Goal: Check status: Check status

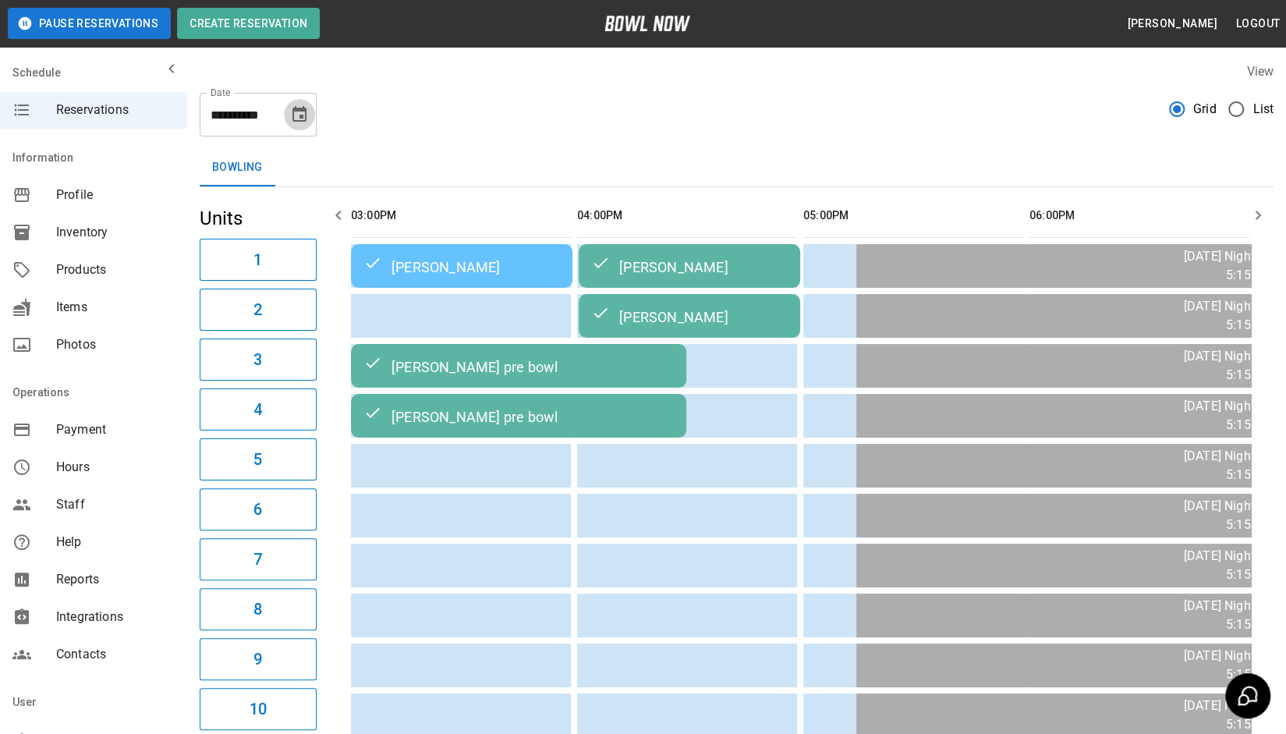
click at [292, 110] on icon "Choose date, selected date is Oct 2, 2025" at bounding box center [299, 114] width 19 height 19
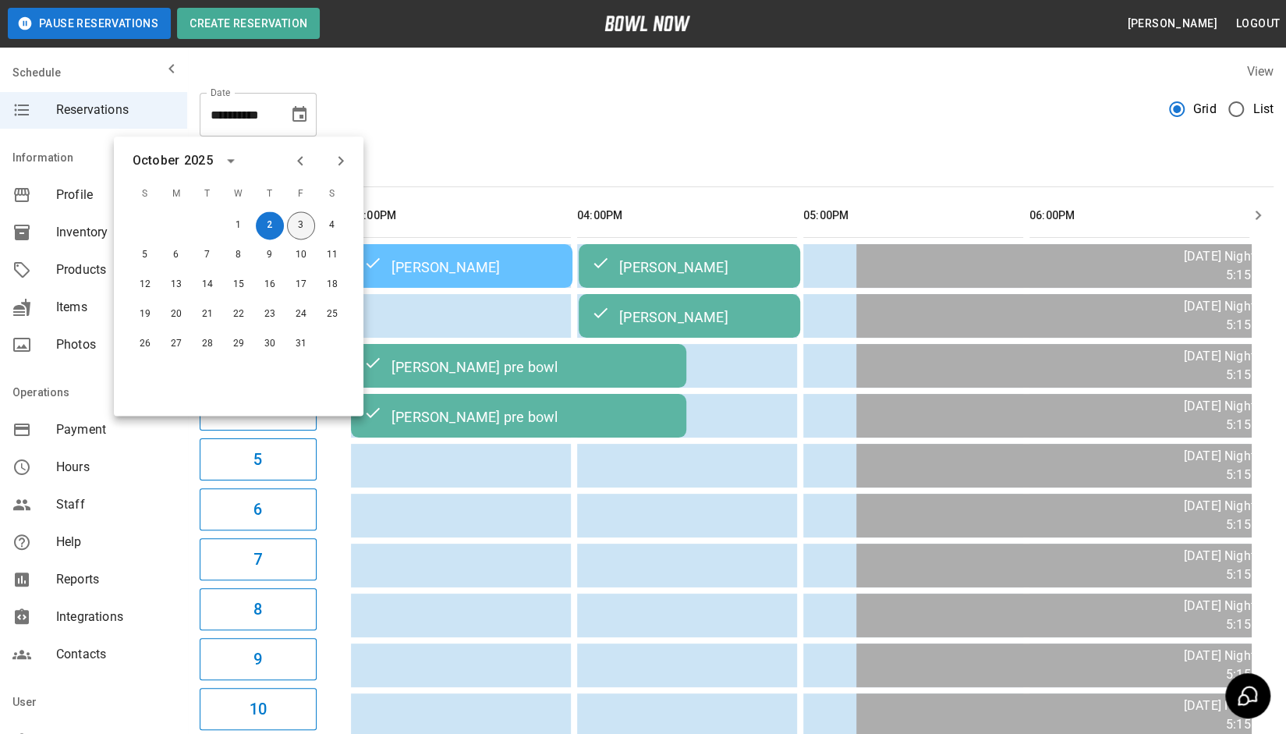
drag, startPoint x: 306, startPoint y: 222, endPoint x: 462, endPoint y: 344, distance: 197.7
click at [306, 221] on button "3" at bounding box center [301, 225] width 28 height 28
type input "**********"
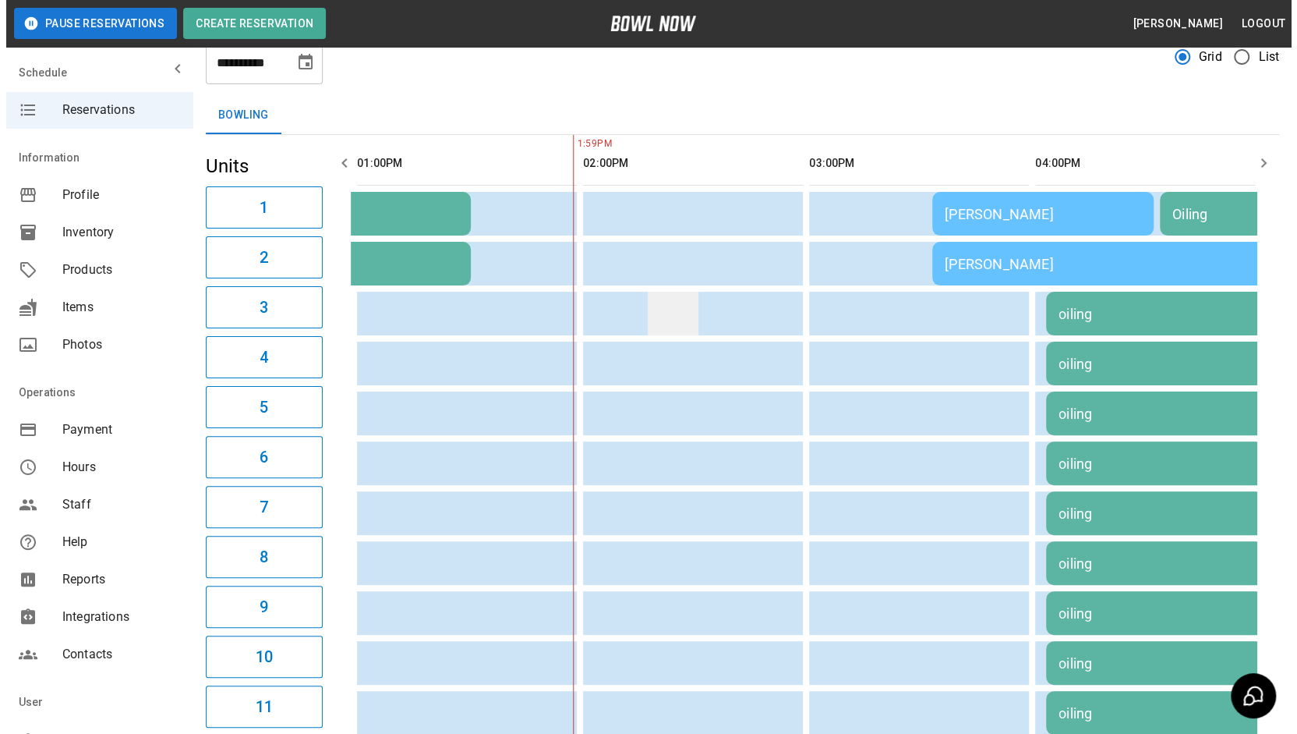
scroll to position [78, 0]
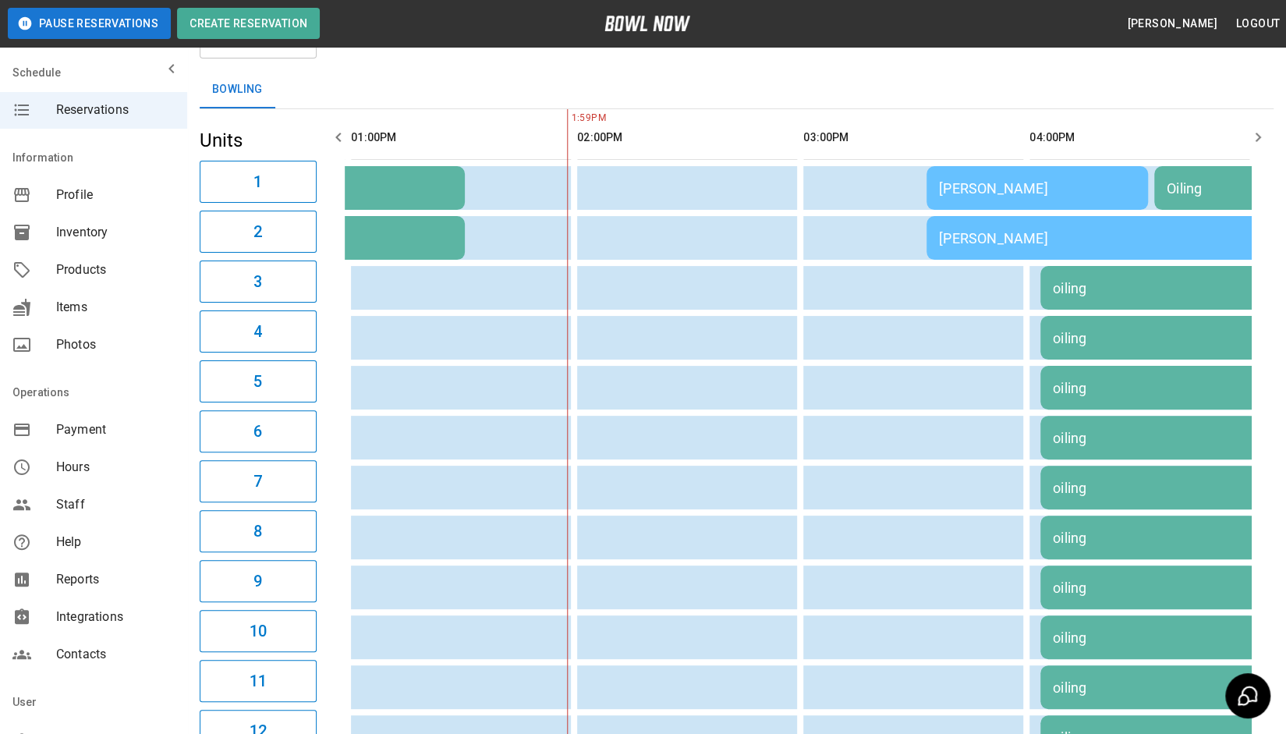
click at [1026, 247] on td "[PERSON_NAME]" at bounding box center [1150, 238] width 449 height 44
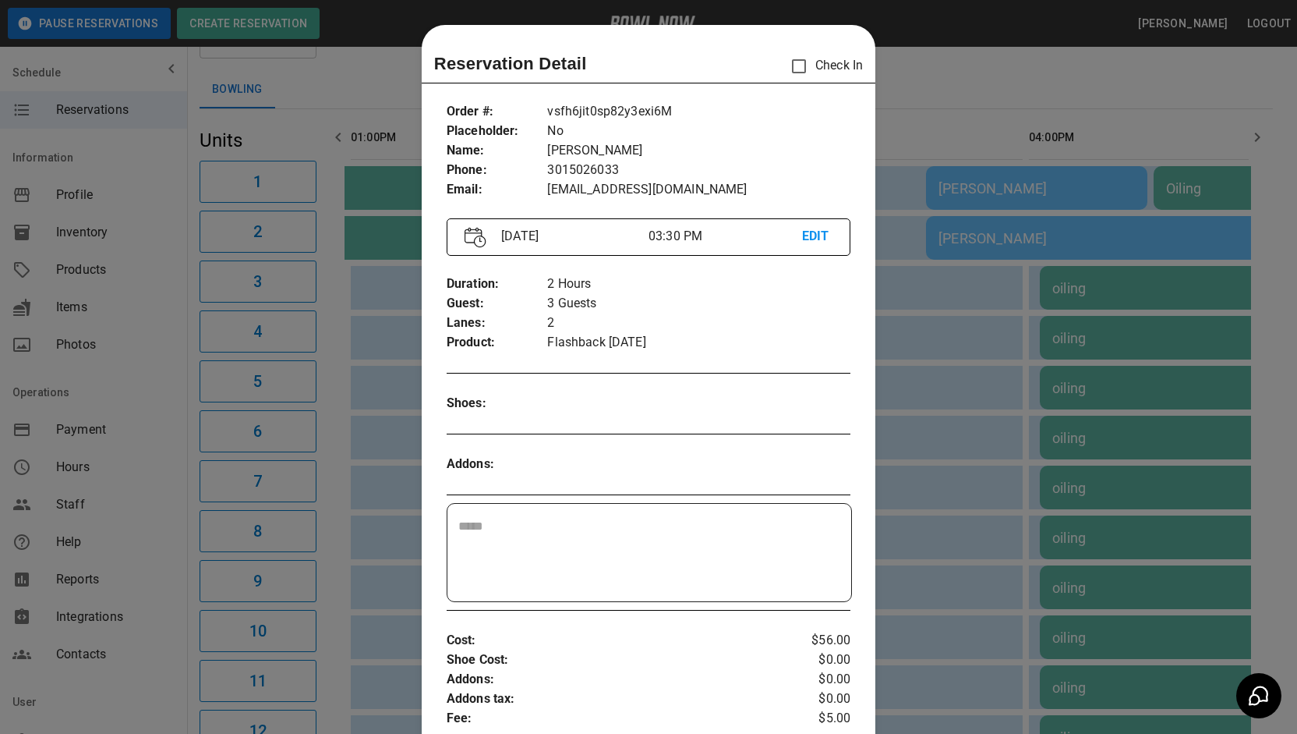
scroll to position [25, 0]
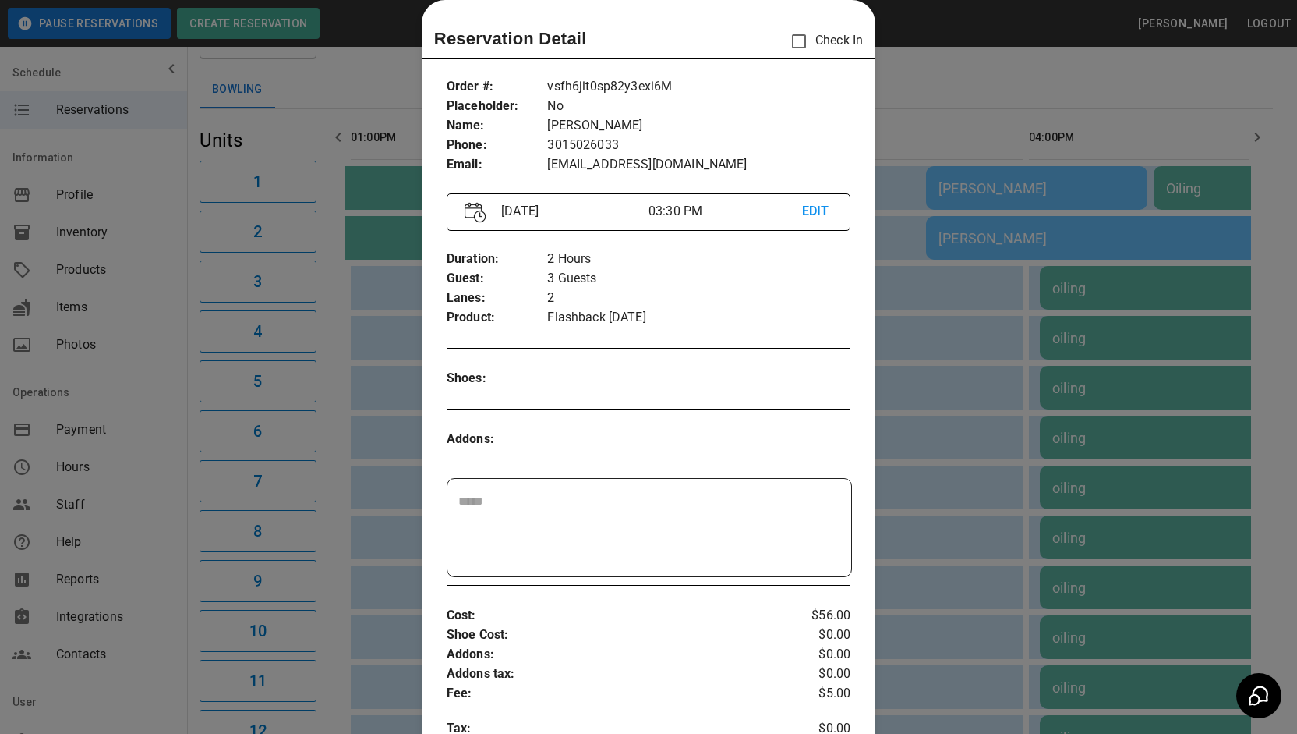
click at [900, 93] on div at bounding box center [648, 367] width 1297 height 734
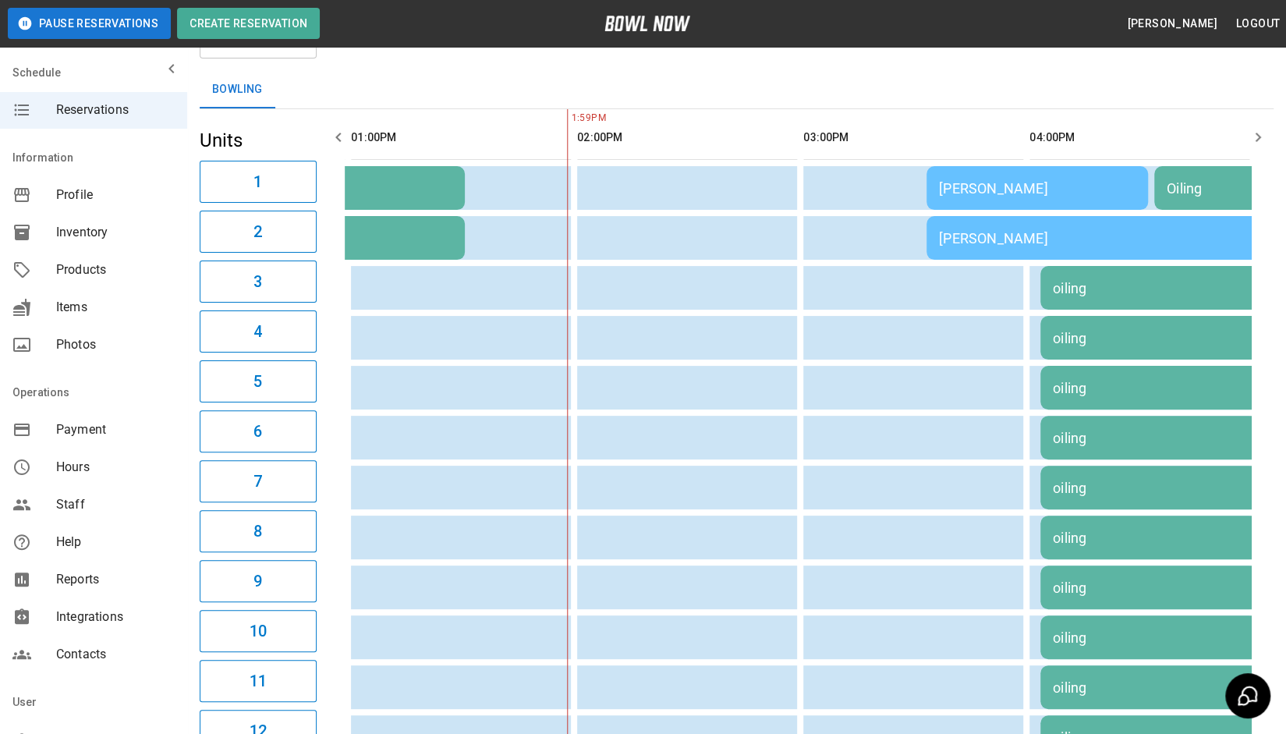
click at [971, 186] on div "[PERSON_NAME]" at bounding box center [1037, 188] width 196 height 16
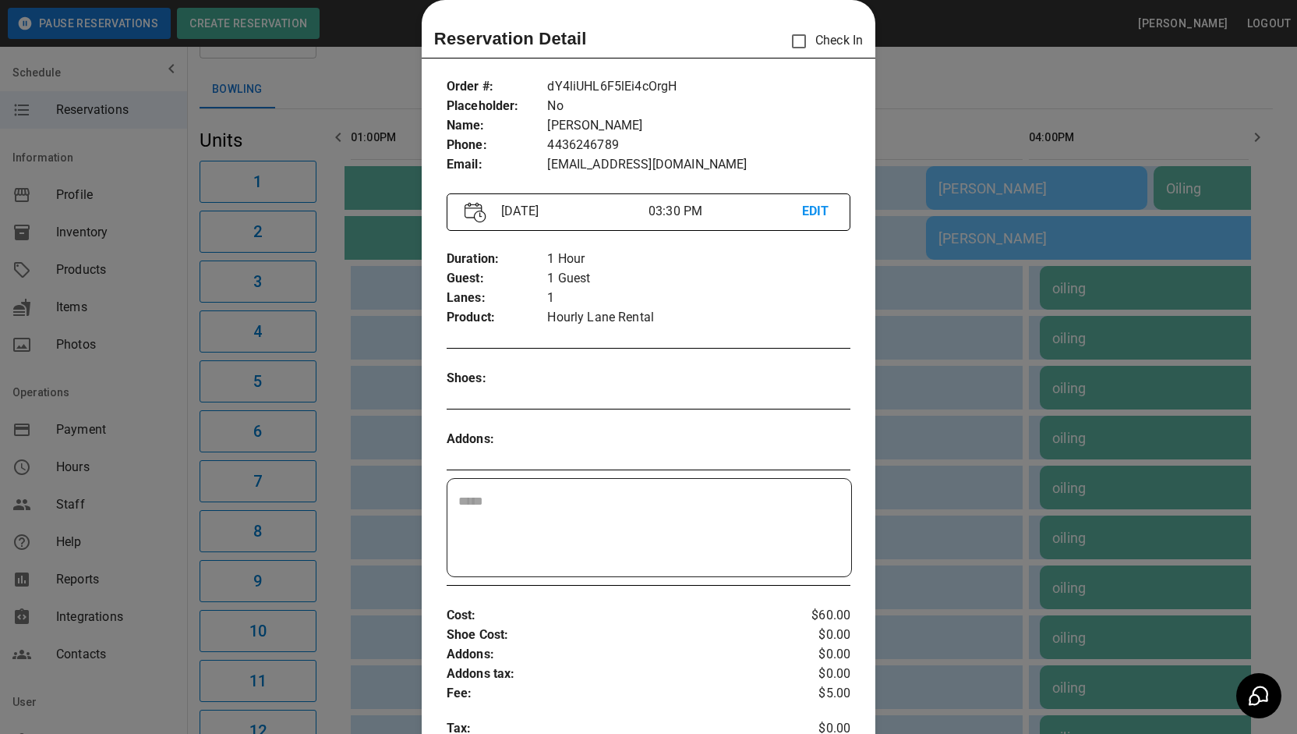
click at [900, 90] on div at bounding box center [648, 367] width 1297 height 734
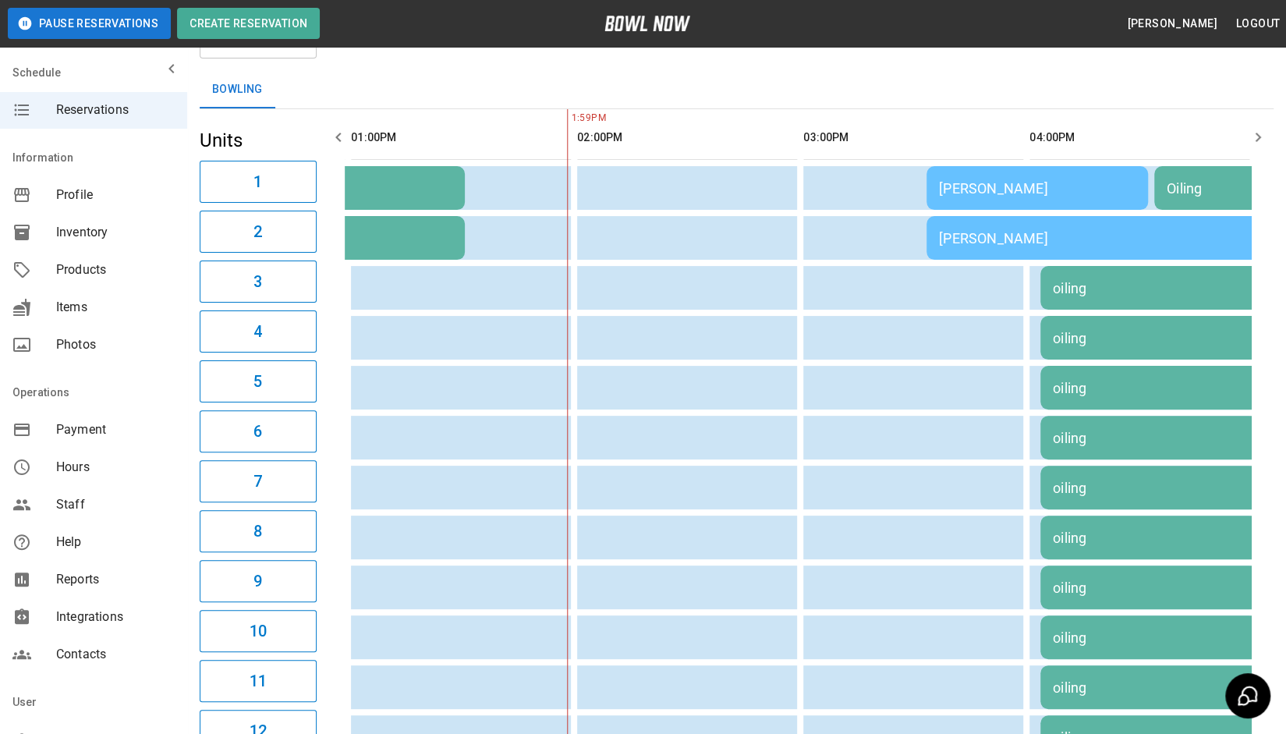
click at [973, 190] on div "[PERSON_NAME]" at bounding box center [1037, 188] width 196 height 16
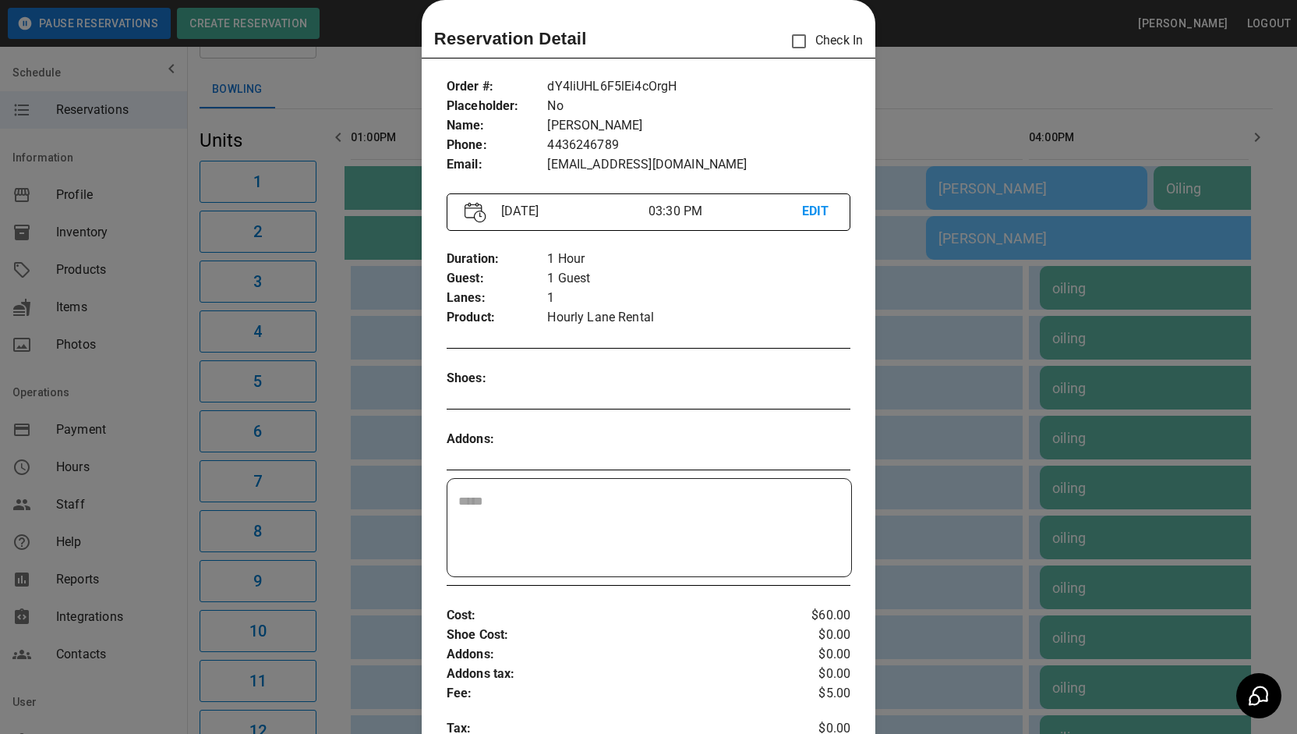
click at [954, 119] on div at bounding box center [648, 367] width 1297 height 734
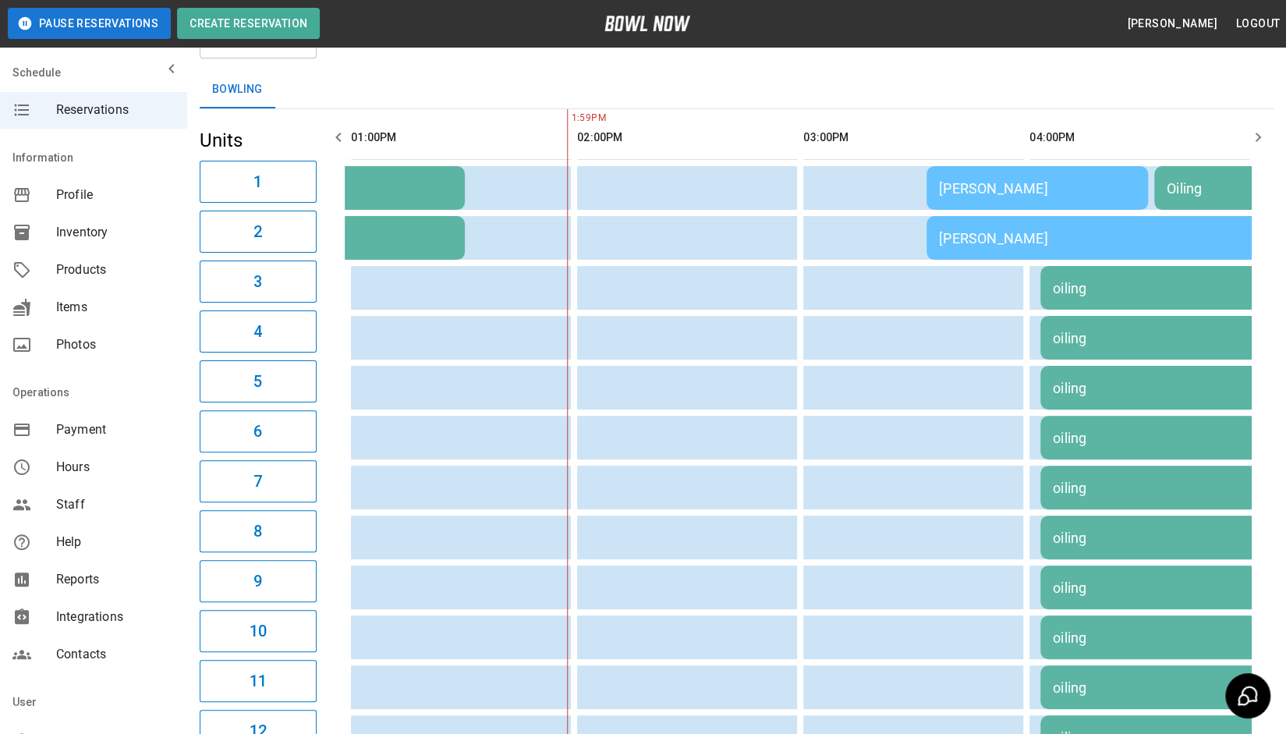
click at [964, 239] on div "[PERSON_NAME]" at bounding box center [1151, 238] width 424 height 16
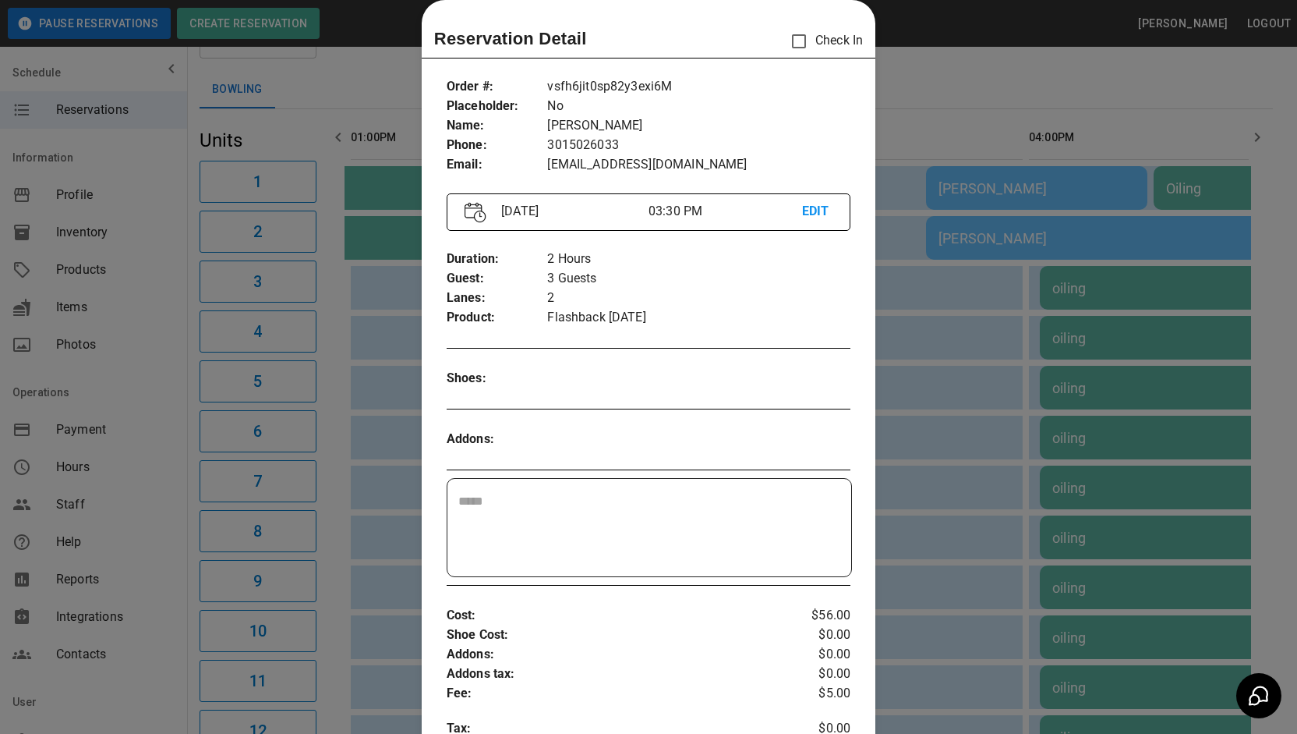
click at [907, 101] on div at bounding box center [648, 367] width 1297 height 734
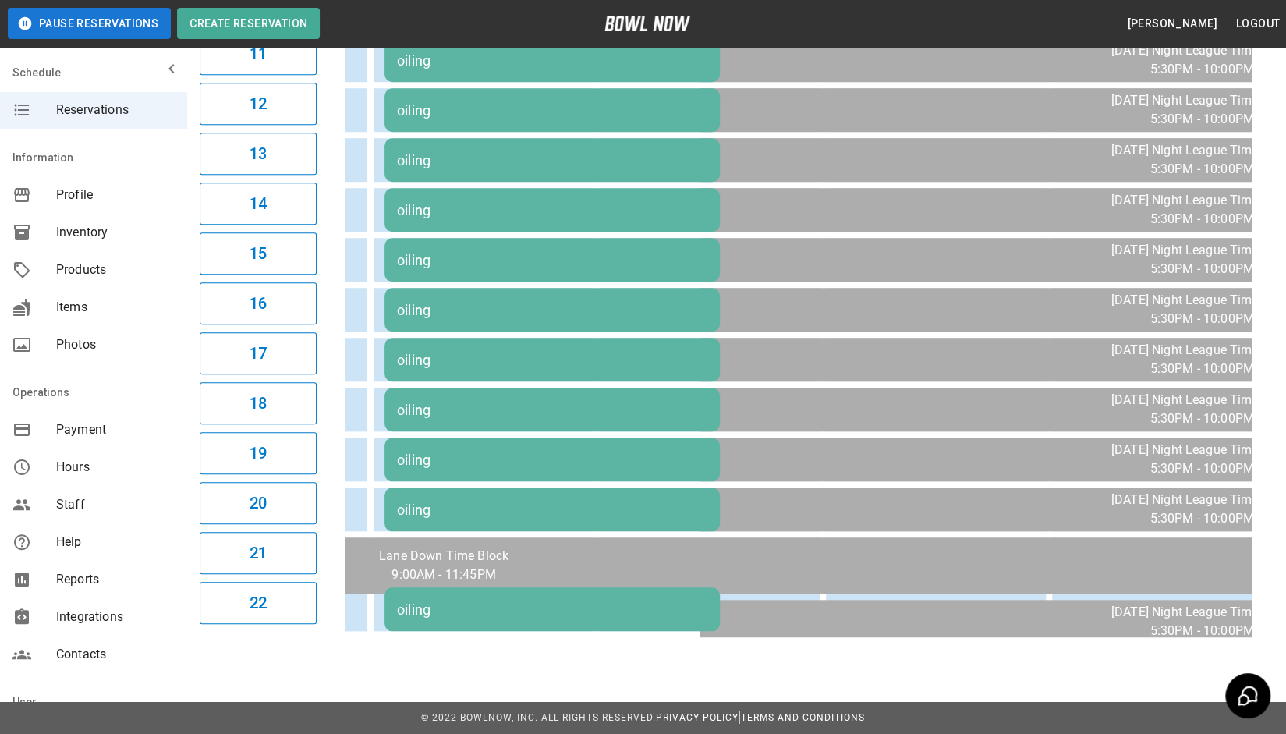
scroll to position [0, 0]
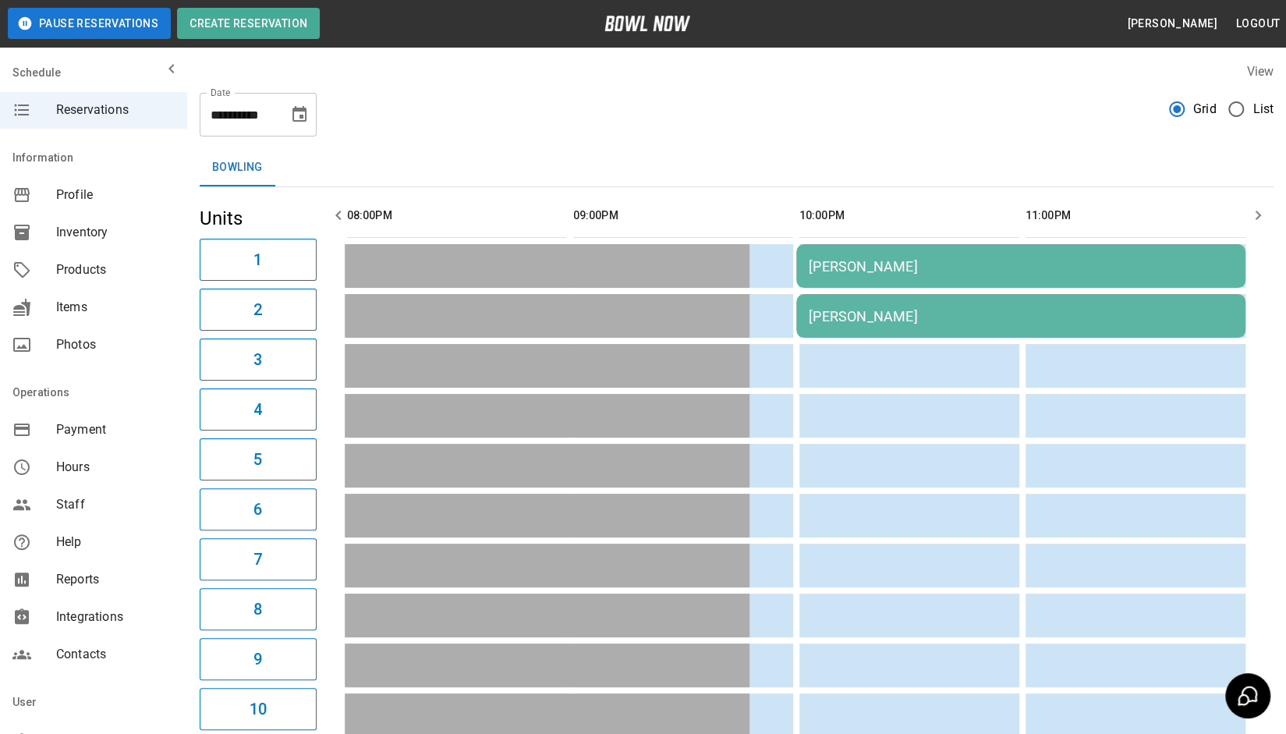
click at [924, 264] on div "[PERSON_NAME]" at bounding box center [1020, 266] width 424 height 16
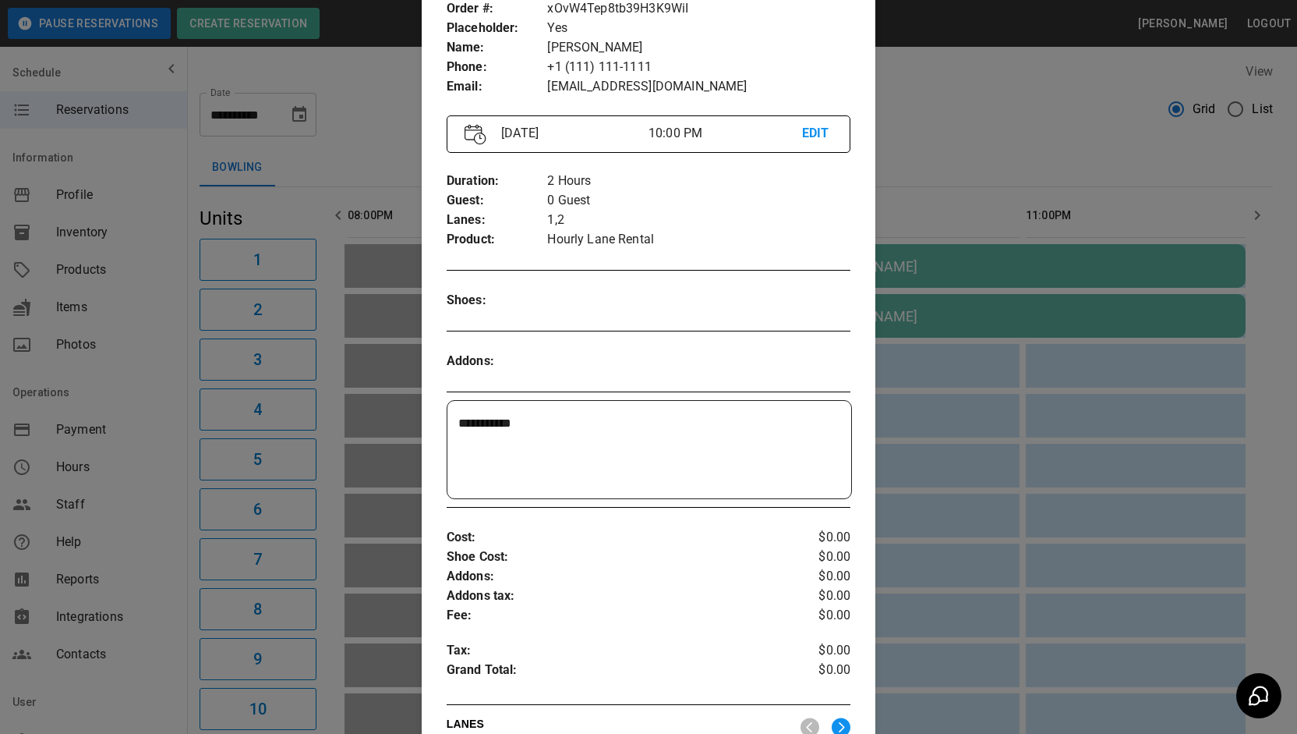
click at [918, 163] on div at bounding box center [648, 367] width 1297 height 734
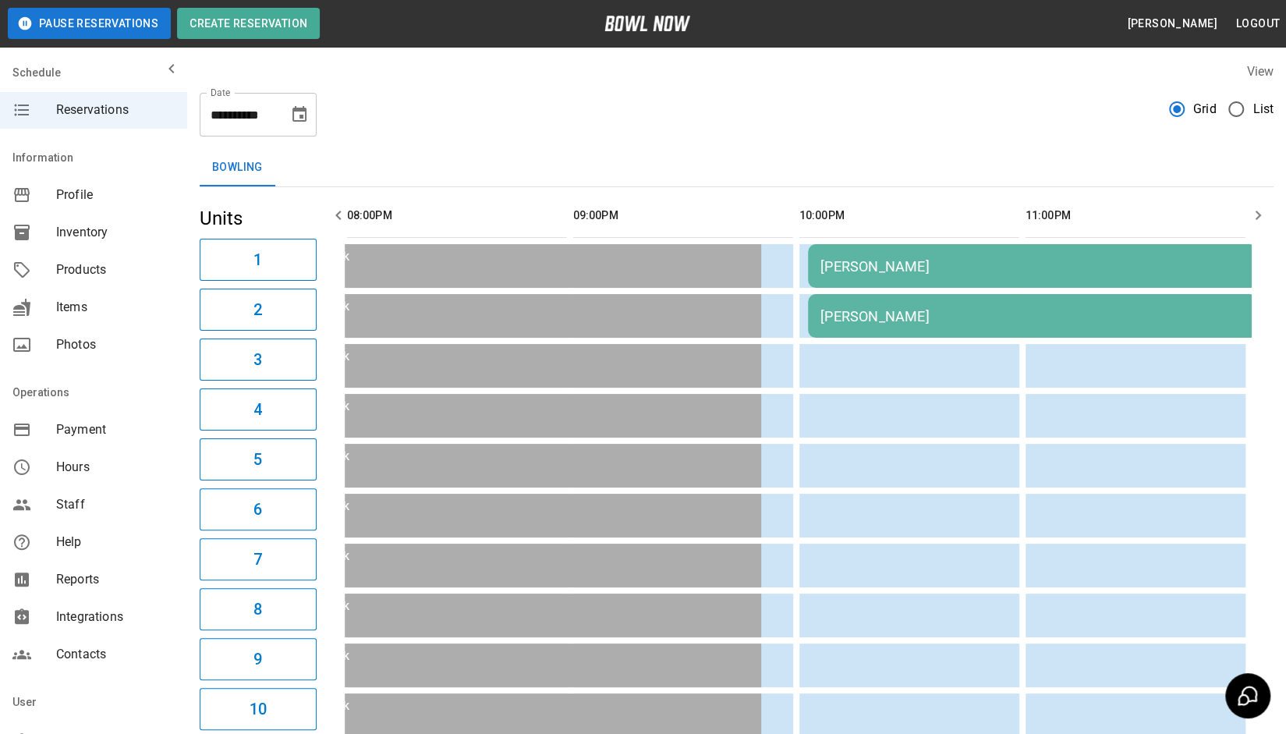
click at [888, 308] on div "[PERSON_NAME]" at bounding box center [1032, 316] width 424 height 16
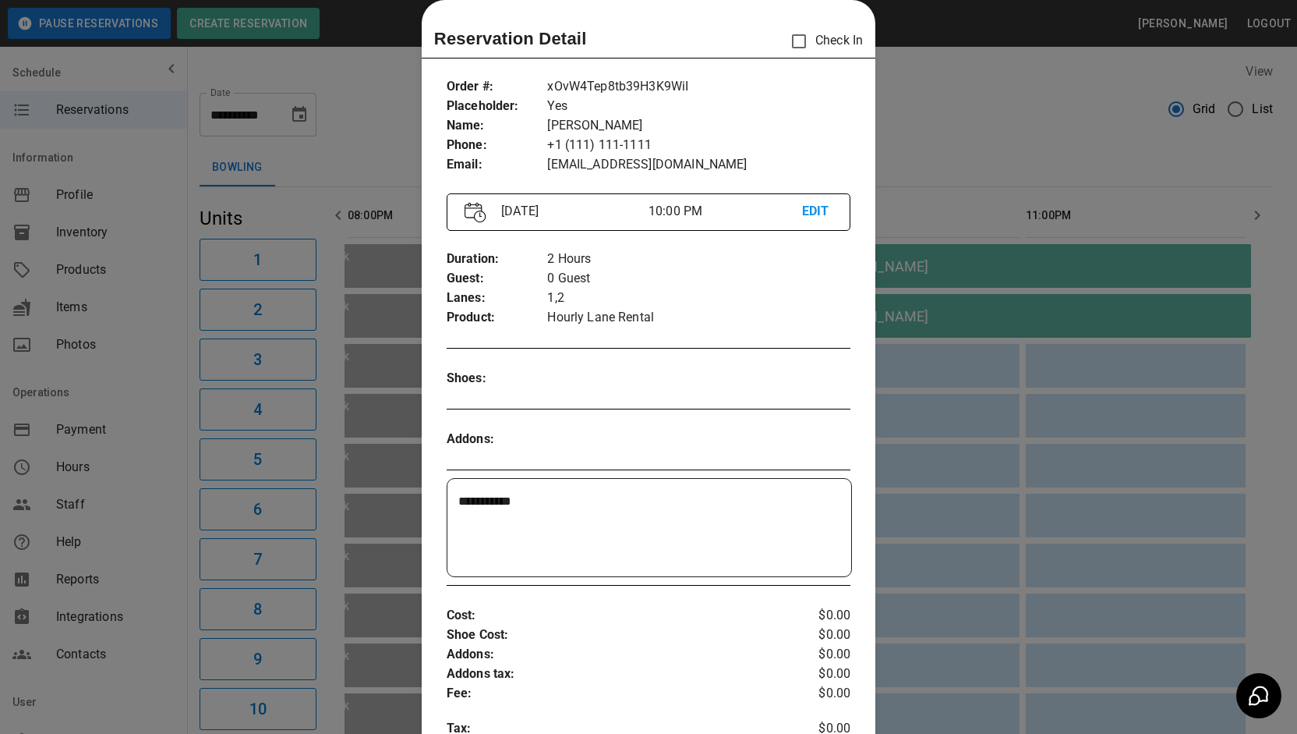
click at [950, 177] on div at bounding box center [648, 367] width 1297 height 734
